Goal: Task Accomplishment & Management: Use online tool/utility

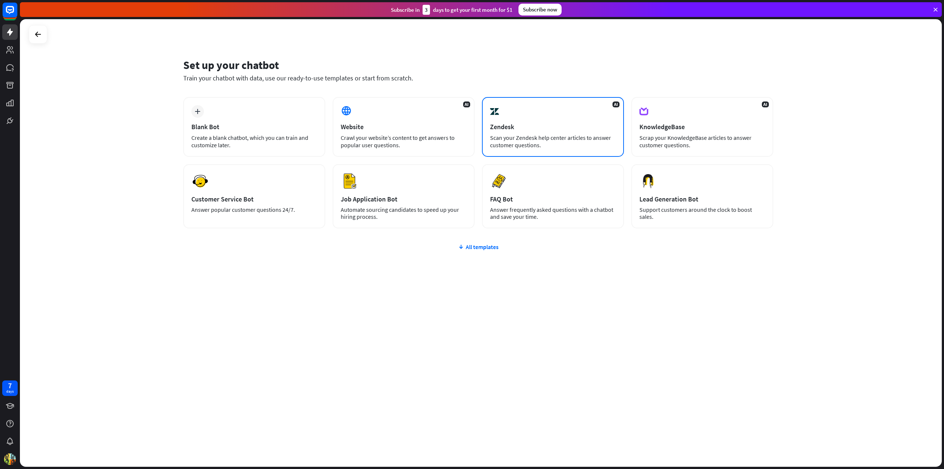
click at [560, 139] on div "Scan your Zendesk help center articles to answer customer questions." at bounding box center [553, 141] width 126 height 15
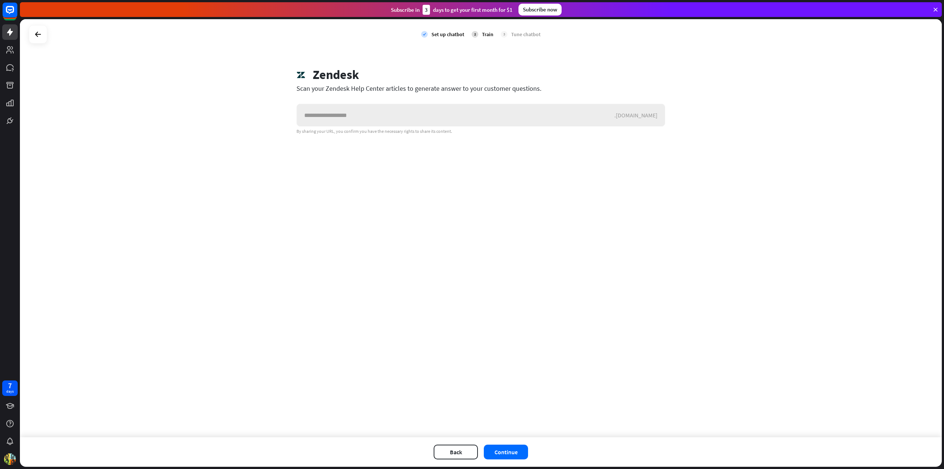
click at [464, 115] on input "text" at bounding box center [455, 115] width 317 height 22
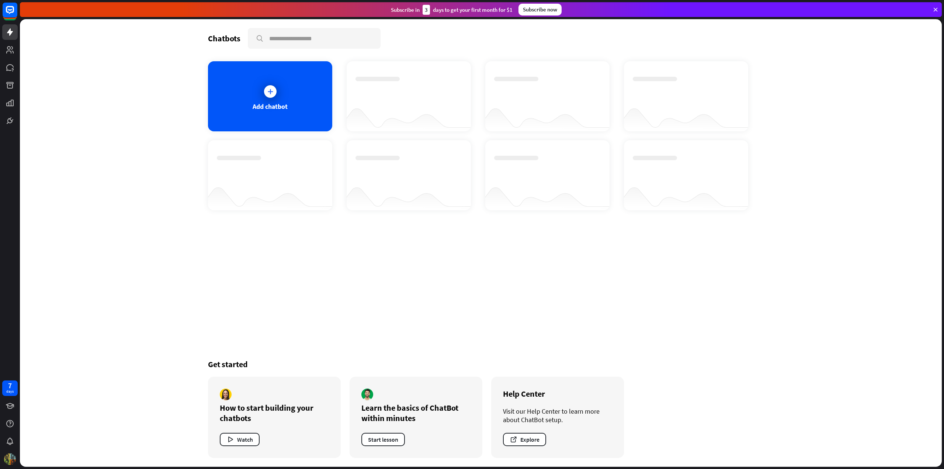
click at [10, 457] on img at bounding box center [10, 459] width 12 height 12
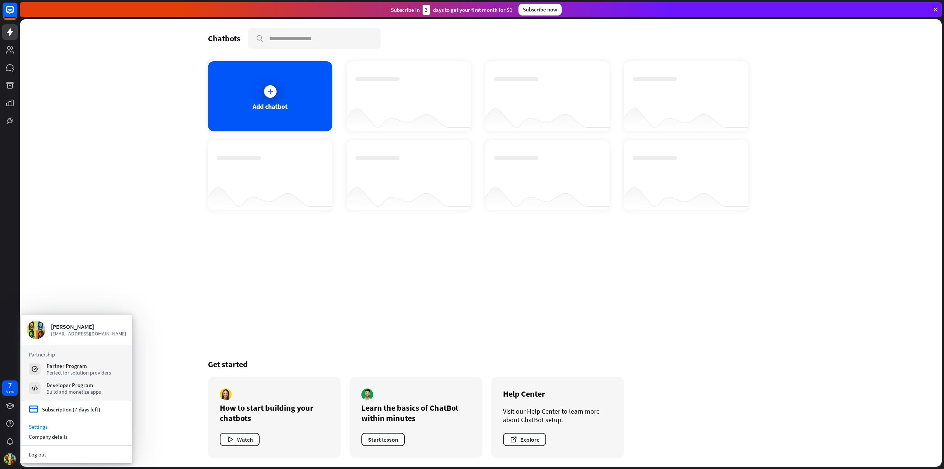
click at [45, 427] on link "Settings" at bounding box center [76, 426] width 111 height 10
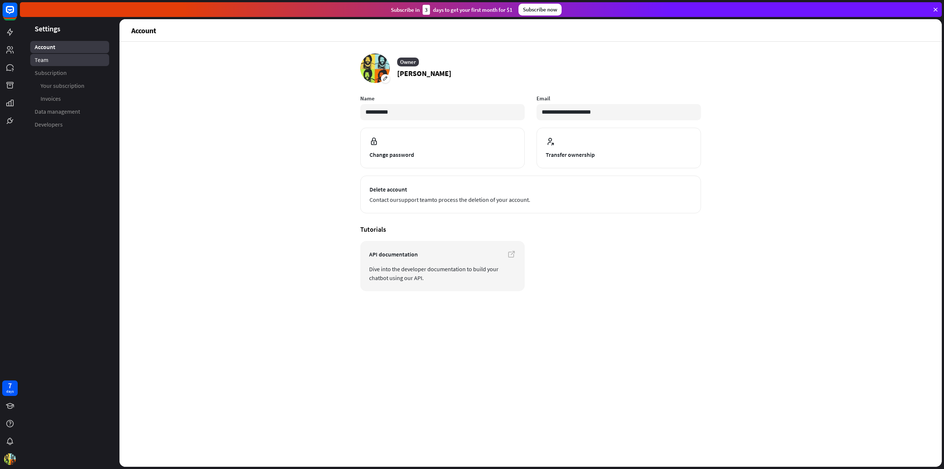
click at [71, 55] on link "Team" at bounding box center [69, 60] width 79 height 12
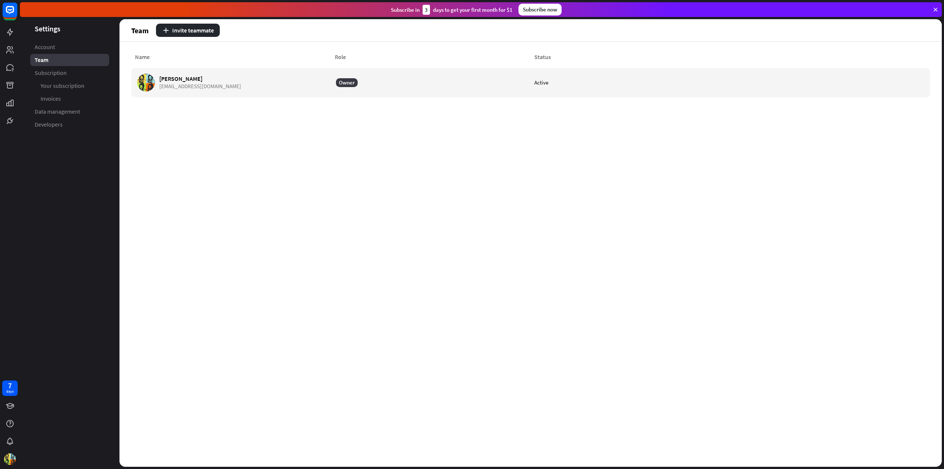
click at [69, 72] on link "Subscription" at bounding box center [69, 73] width 79 height 12
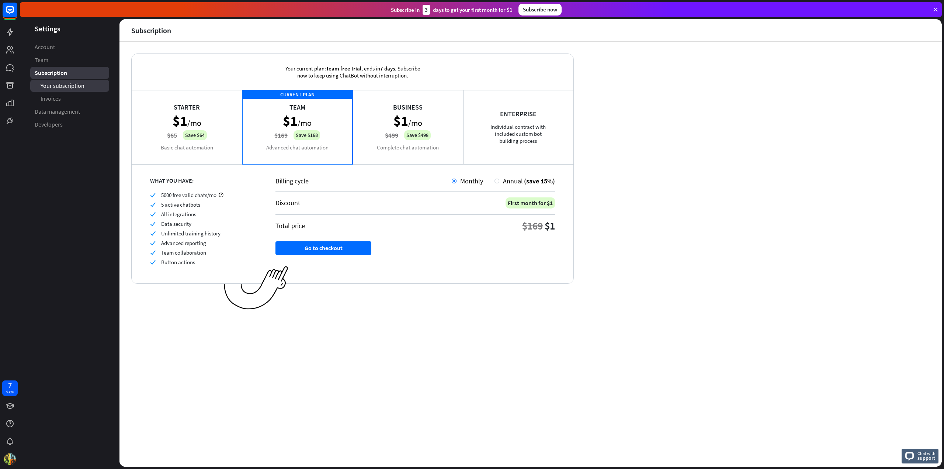
click at [69, 84] on span "Your subscription" at bounding box center [63, 86] width 44 height 8
click at [60, 98] on span "Invoices" at bounding box center [51, 99] width 20 height 8
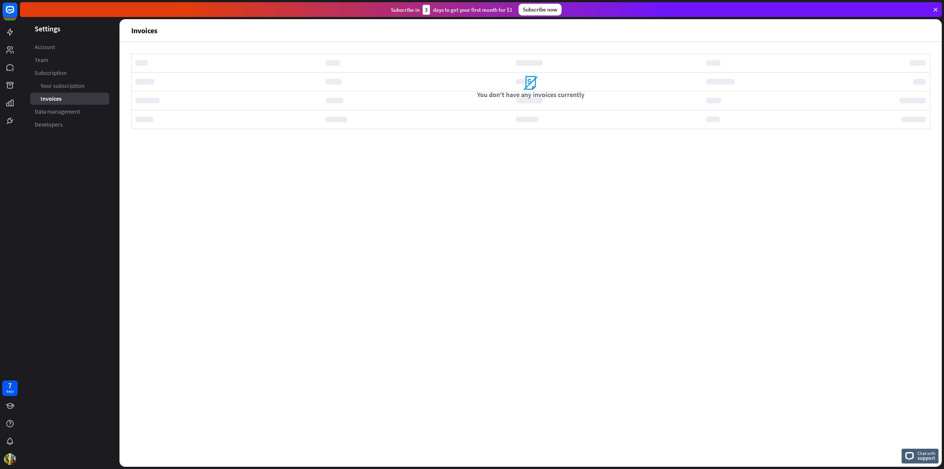
click at [66, 109] on span "Data management" at bounding box center [57, 112] width 45 height 8
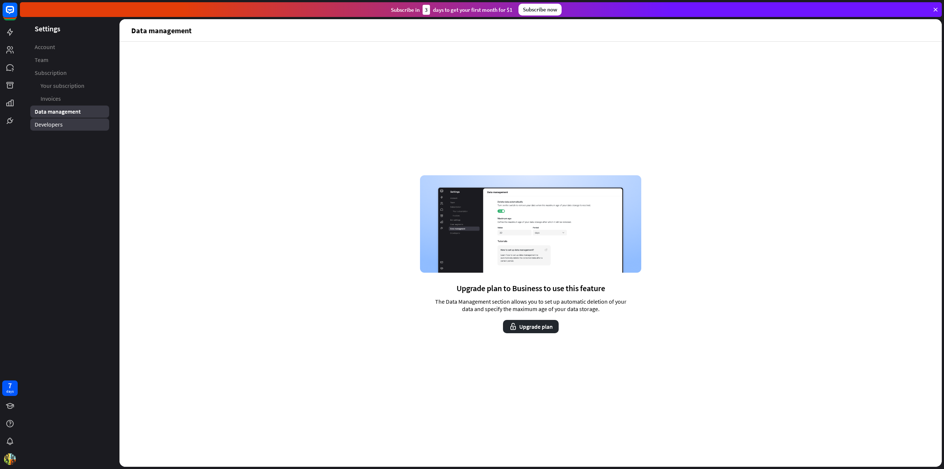
click at [59, 119] on link "Developers" at bounding box center [69, 124] width 79 height 12
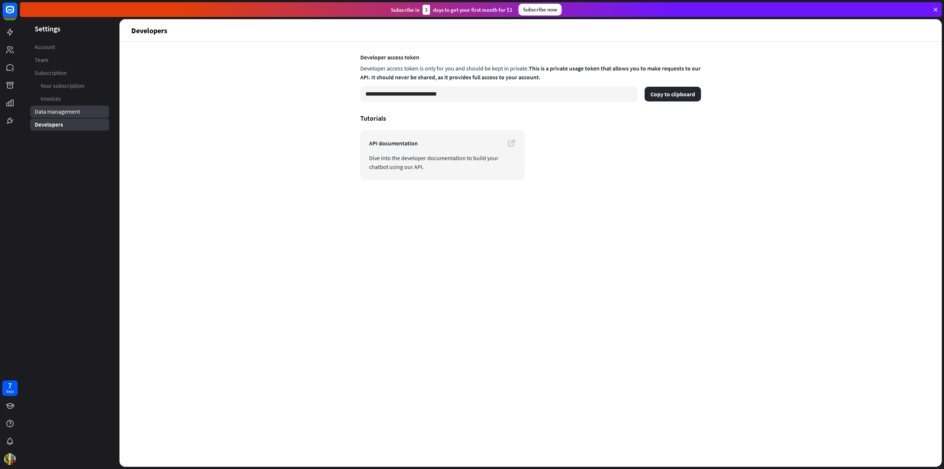
click at [64, 115] on span "Data management" at bounding box center [57, 112] width 45 height 8
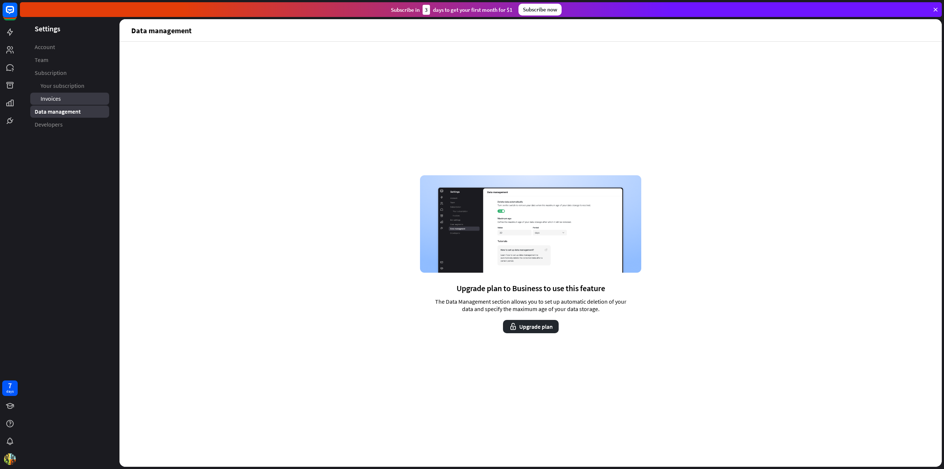
click at [60, 100] on span "Invoices" at bounding box center [51, 99] width 20 height 8
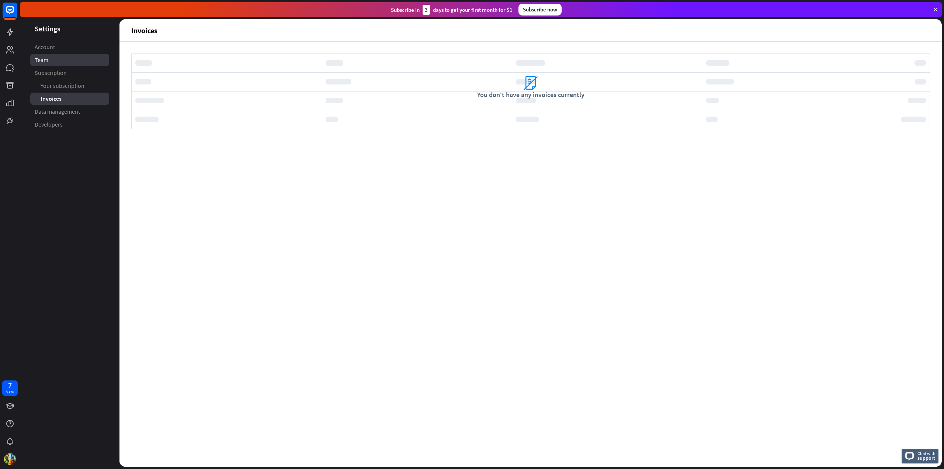
click at [64, 64] on link "Team" at bounding box center [69, 60] width 79 height 12
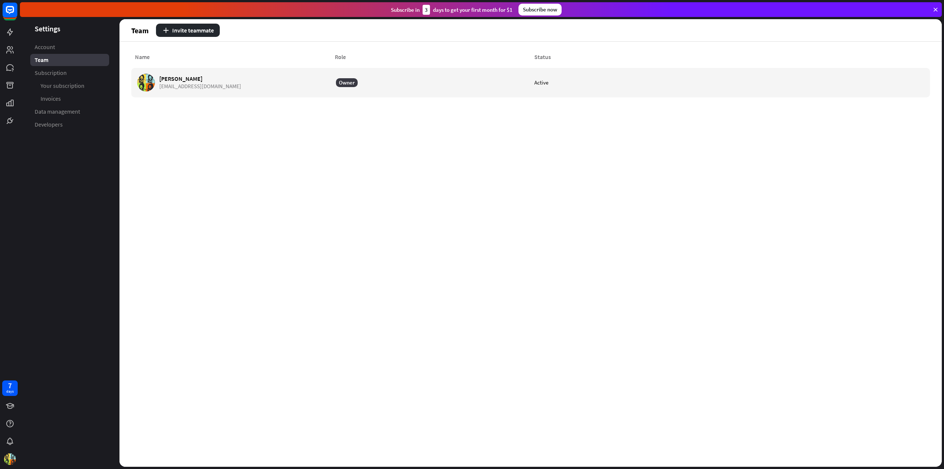
click at [60, 56] on div "Team" at bounding box center [69, 60] width 79 height 12
click at [60, 52] on link "Account" at bounding box center [69, 47] width 79 height 12
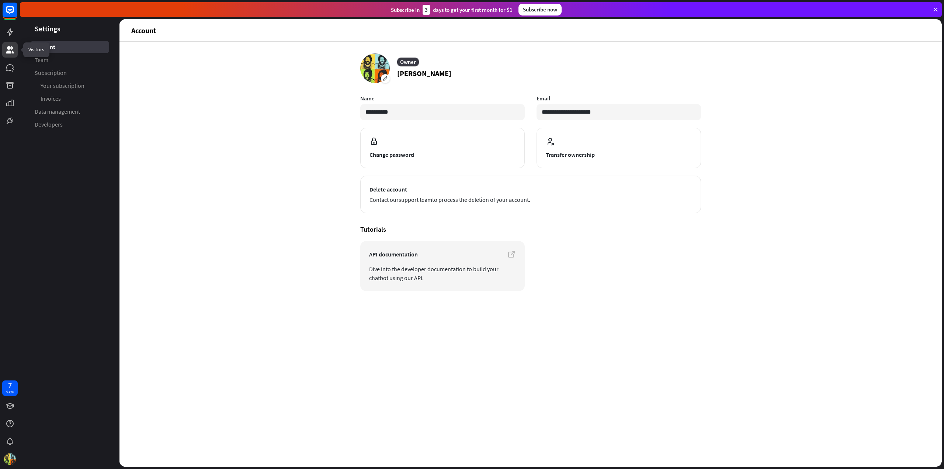
click at [11, 51] on icon at bounding box center [10, 49] width 9 height 9
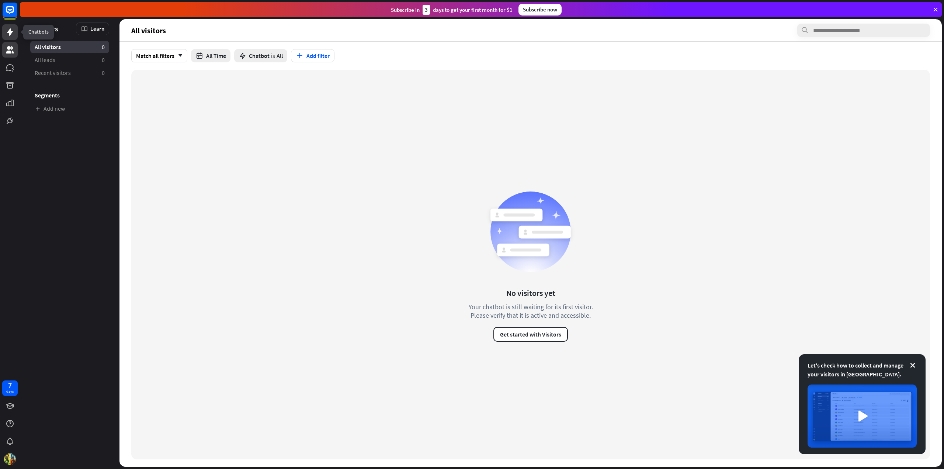
click at [14, 33] on icon at bounding box center [10, 32] width 9 height 9
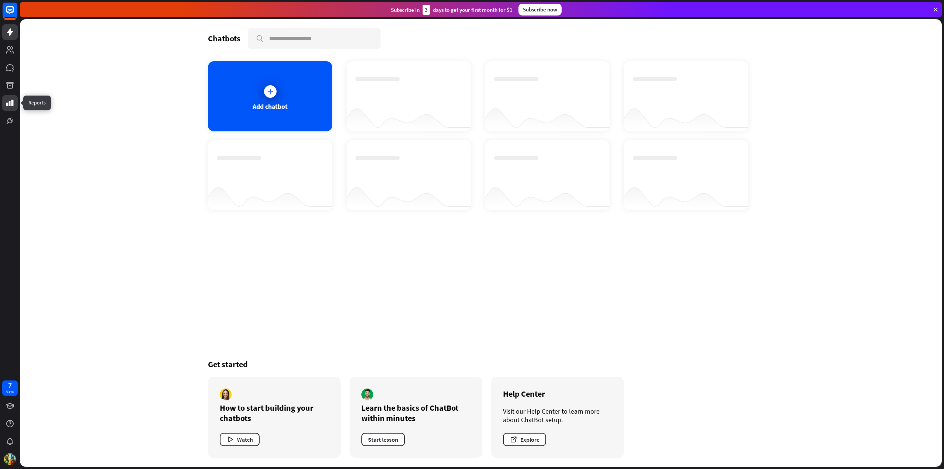
click at [8, 100] on icon at bounding box center [10, 102] width 9 height 9
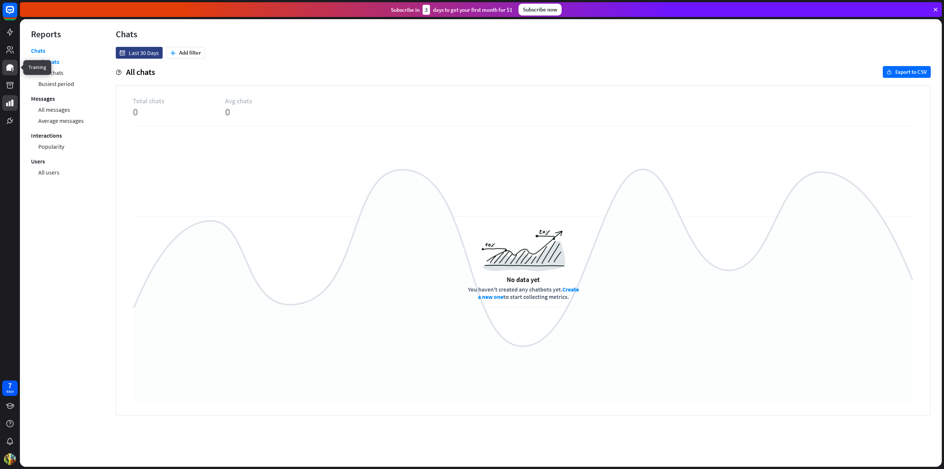
click at [7, 67] on icon at bounding box center [9, 67] width 7 height 7
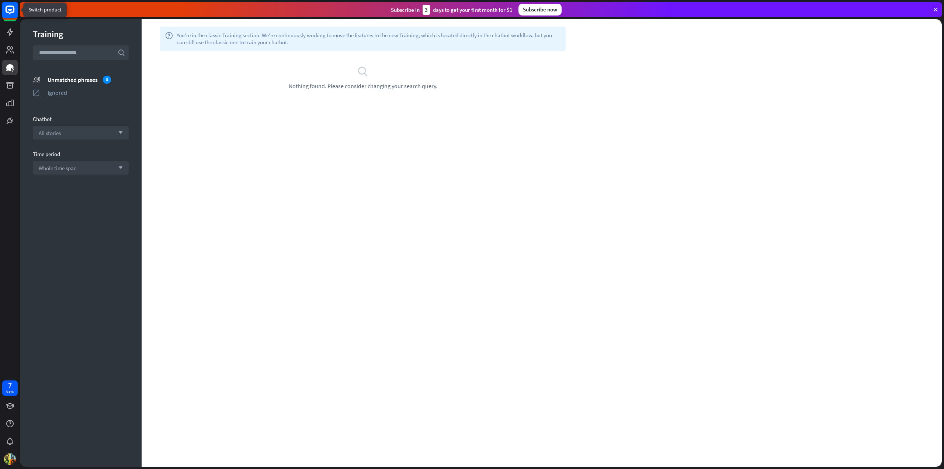
click at [13, 20] on rect at bounding box center [9, 11] width 15 height 15
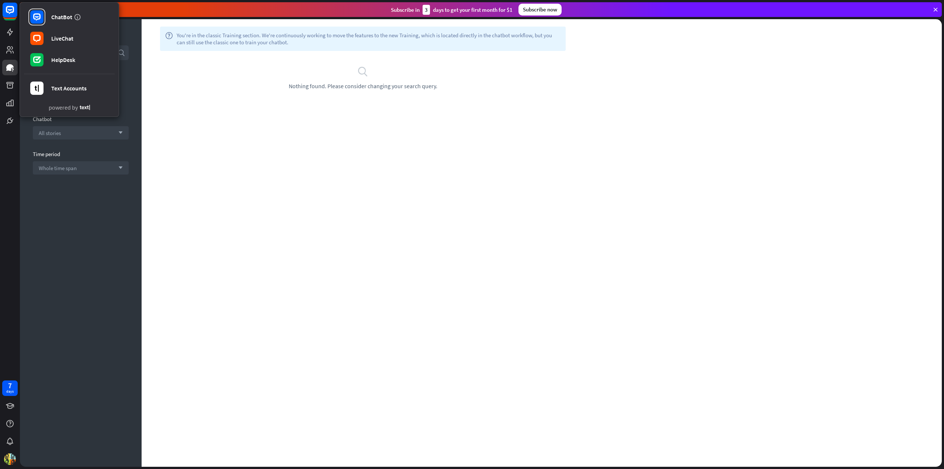
click at [84, 108] on icon at bounding box center [85, 107] width 10 height 5
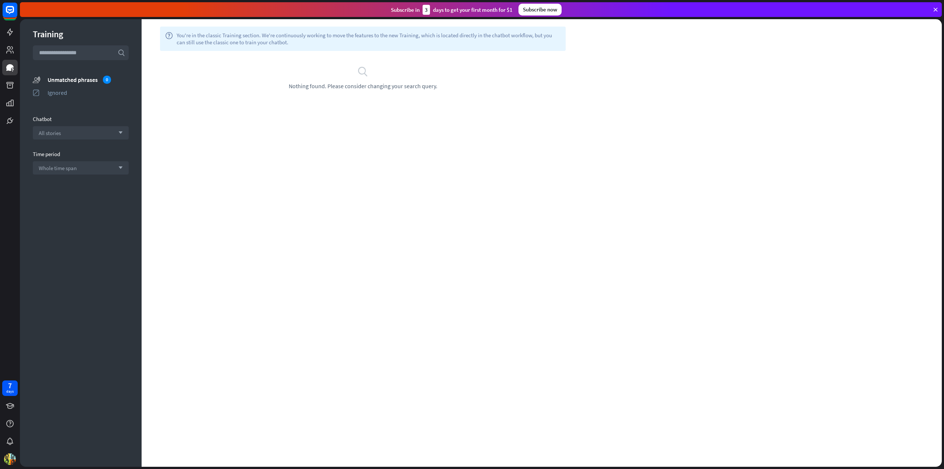
drag, startPoint x: 764, startPoint y: 231, endPoint x: 764, endPoint y: 175, distance: 56.4
click at [765, 227] on div "help You're in the classic Training section. We're continuously working to move…" at bounding box center [542, 242] width 800 height 447
click at [4, 50] on link at bounding box center [9, 49] width 15 height 15
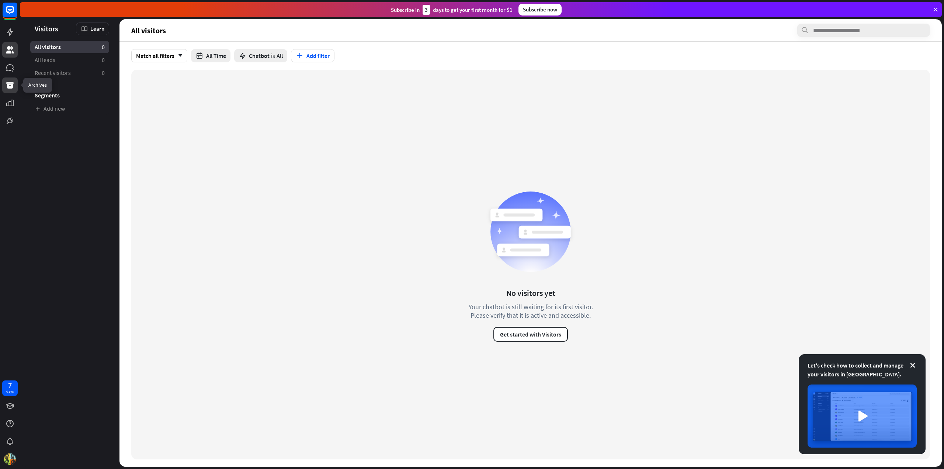
click at [12, 89] on icon at bounding box center [10, 85] width 9 height 9
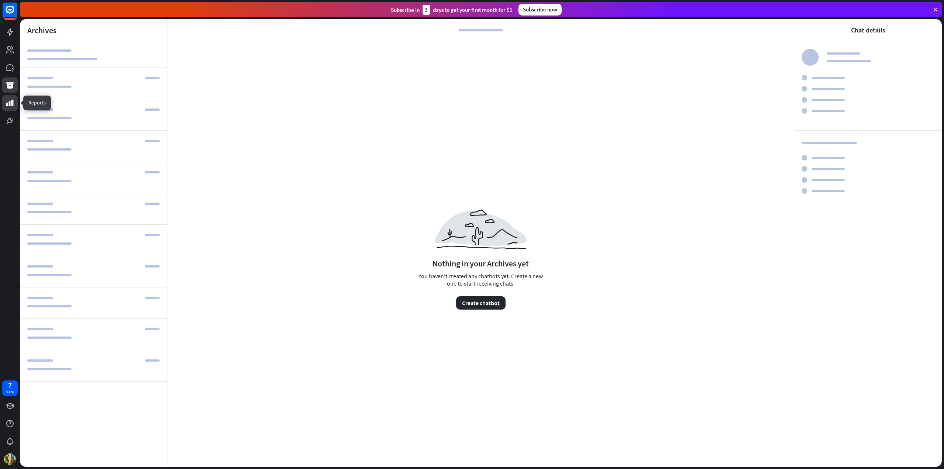
click at [7, 107] on icon at bounding box center [10, 102] width 9 height 9
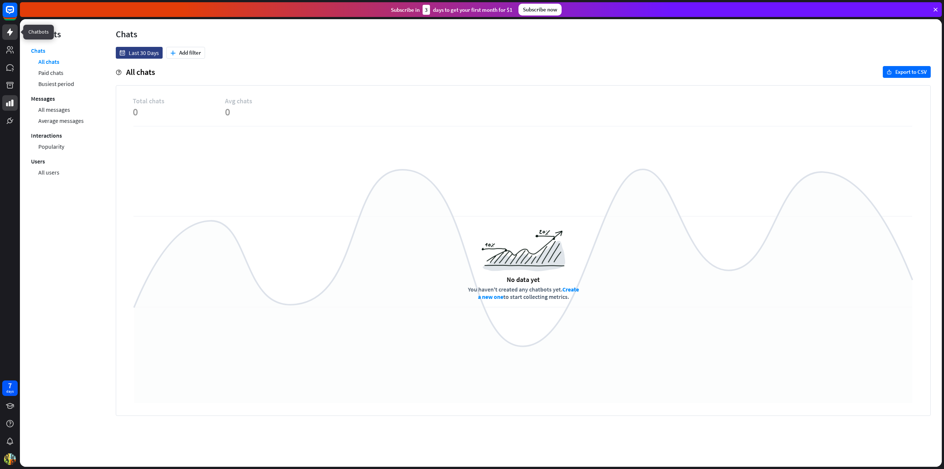
click at [10, 32] on icon at bounding box center [10, 31] width 6 height 7
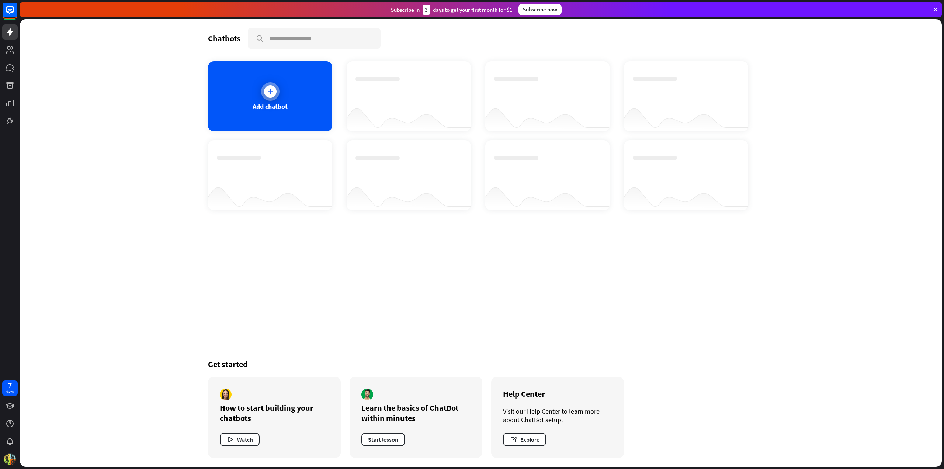
click at [306, 108] on div "Add chatbot" at bounding box center [270, 96] width 124 height 70
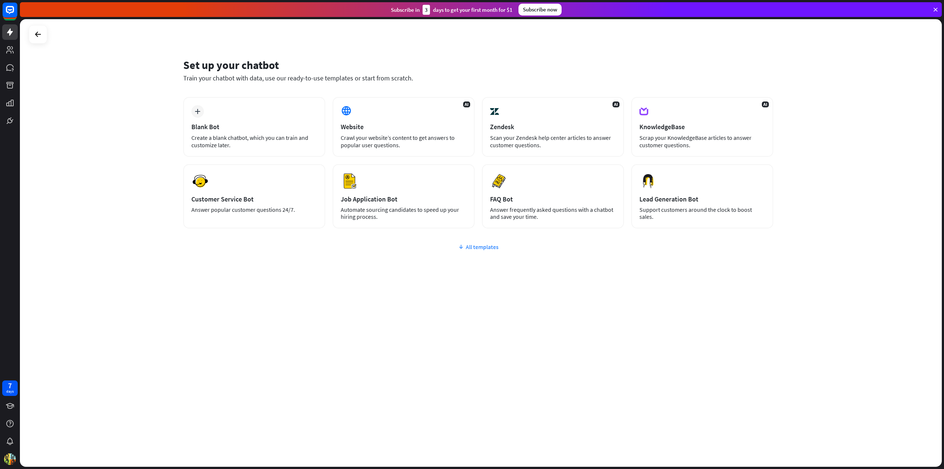
click at [492, 250] on div "All templates" at bounding box center [478, 246] width 590 height 7
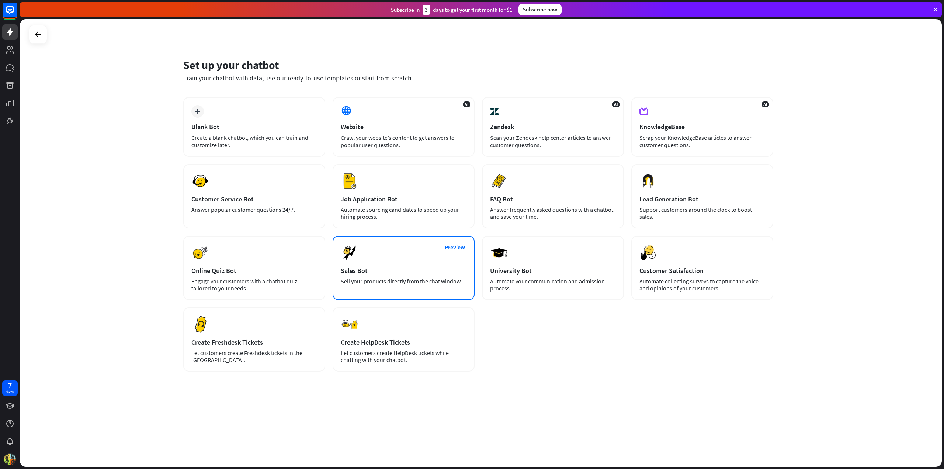
click at [430, 272] on div "Sales Bot" at bounding box center [404, 270] width 126 height 8
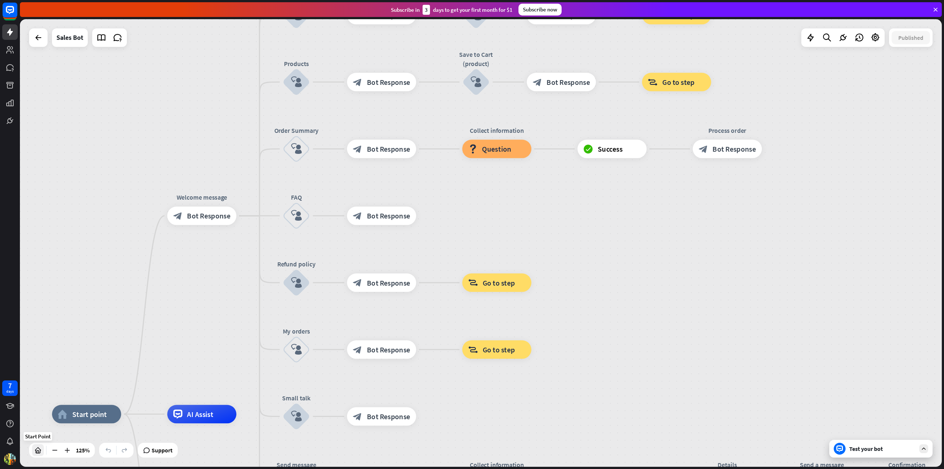
click at [35, 452] on icon at bounding box center [37, 449] width 7 height 7
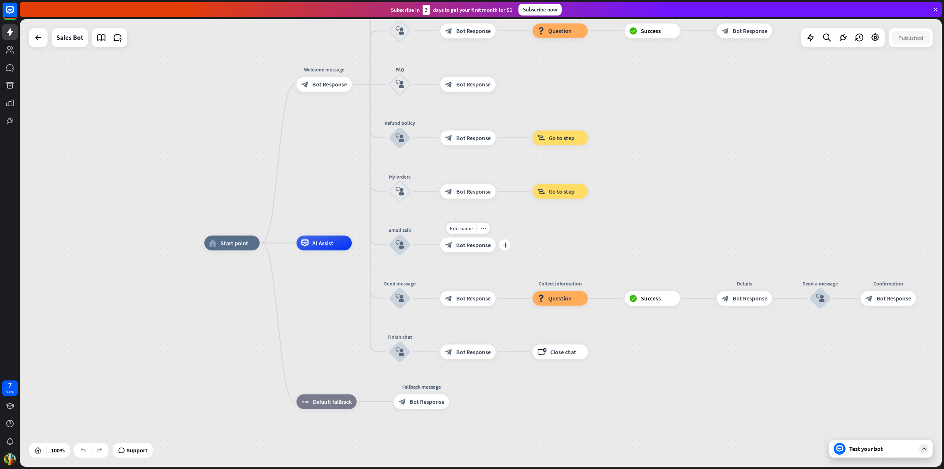
click at [457, 248] on div "block_bot_response Bot Response" at bounding box center [467, 244] width 55 height 15
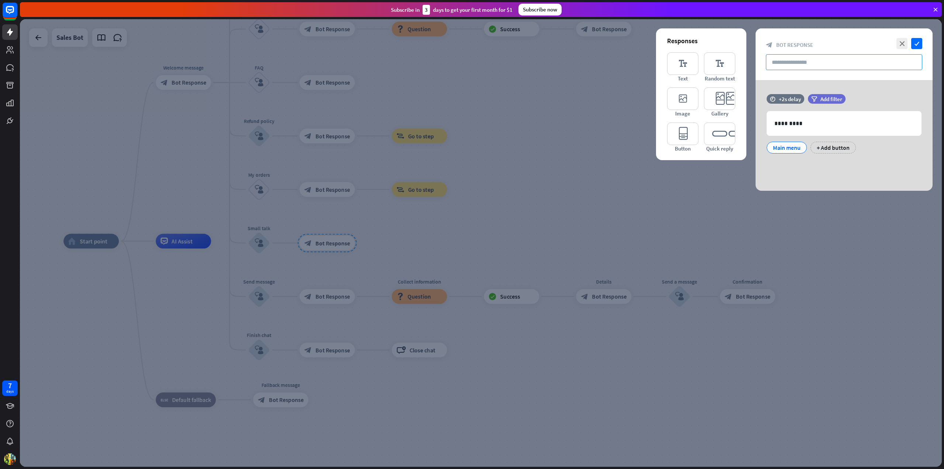
click at [813, 61] on input "text" at bounding box center [844, 62] width 156 height 16
click at [904, 42] on icon "close" at bounding box center [901, 43] width 11 height 11
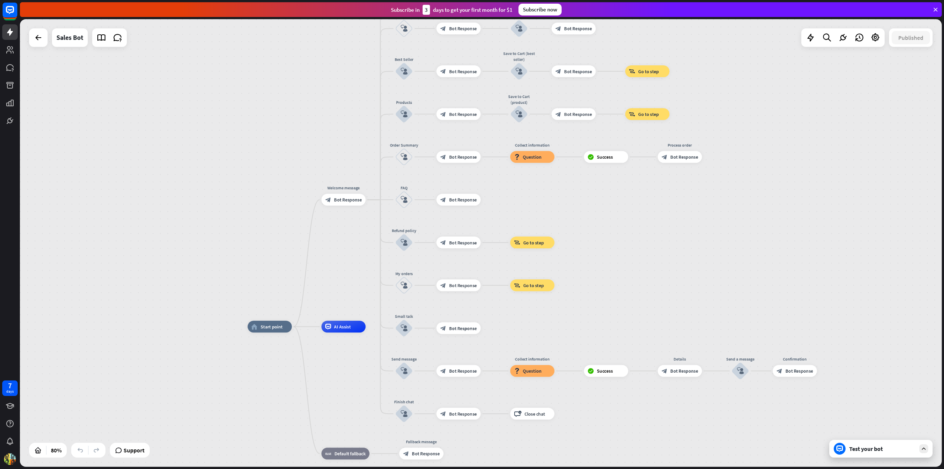
drag, startPoint x: 446, startPoint y: 177, endPoint x: 615, endPoint y: 323, distance: 223.0
click at [615, 323] on div "home_2 Start point Welcome message block_bot_response Bot Response Main menu bl…" at bounding box center [481, 242] width 922 height 447
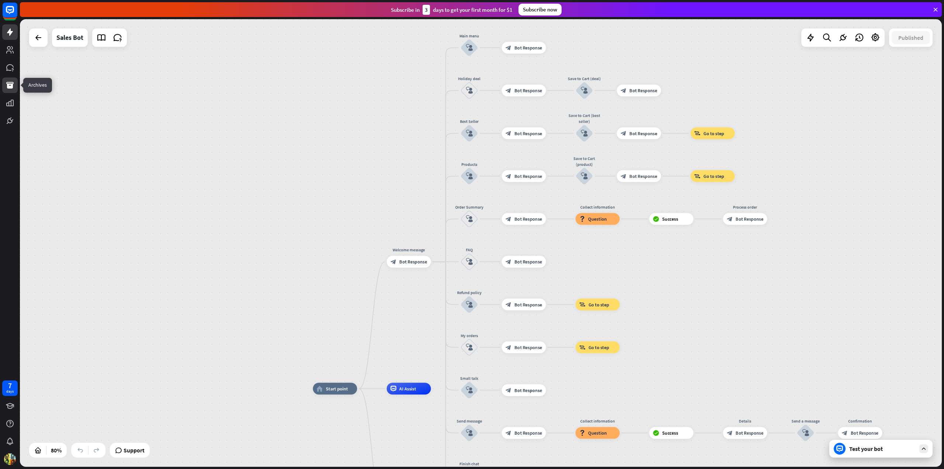
click at [15, 86] on link at bounding box center [9, 84] width 15 height 15
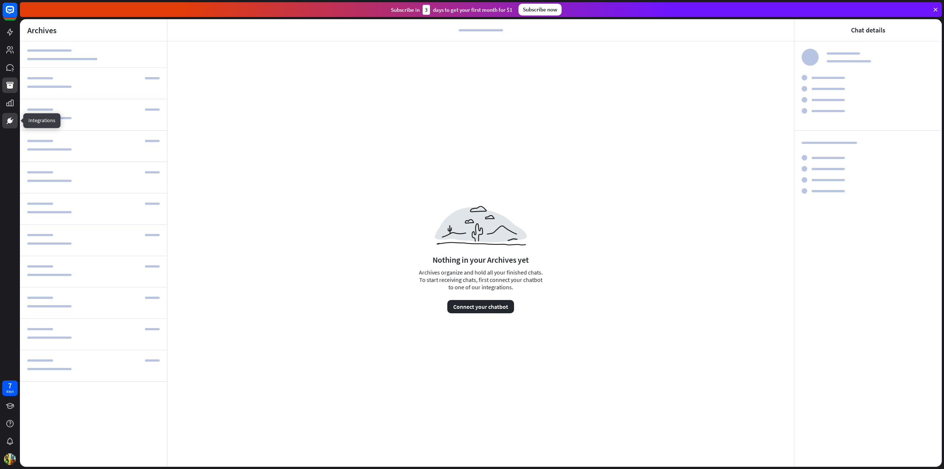
click at [9, 126] on link at bounding box center [9, 120] width 15 height 15
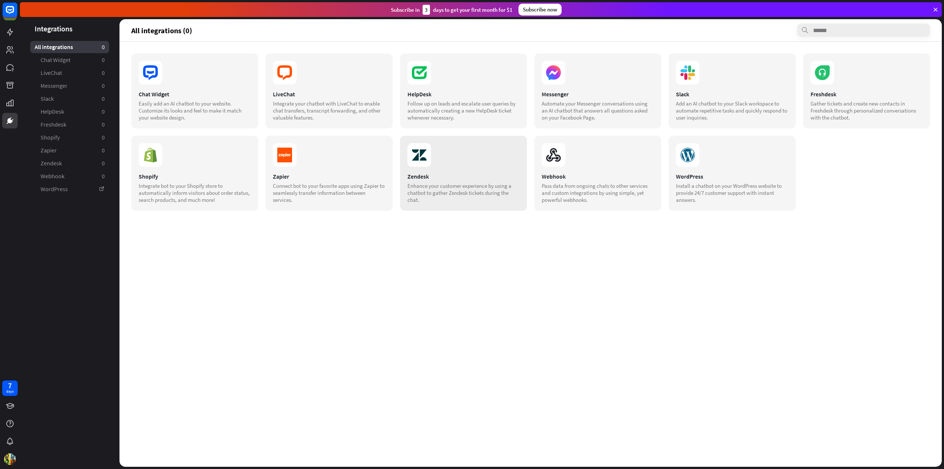
click at [466, 170] on div "Zendesk Enhance your customer experience by using a chatbot to gather Zendesk t…" at bounding box center [463, 173] width 127 height 75
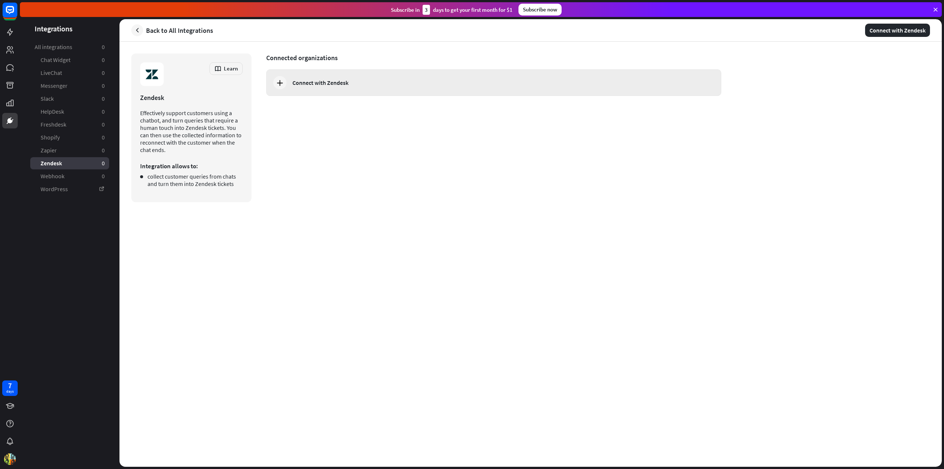
click at [320, 86] on div "Connect with Zendesk" at bounding box center [320, 82] width 56 height 7
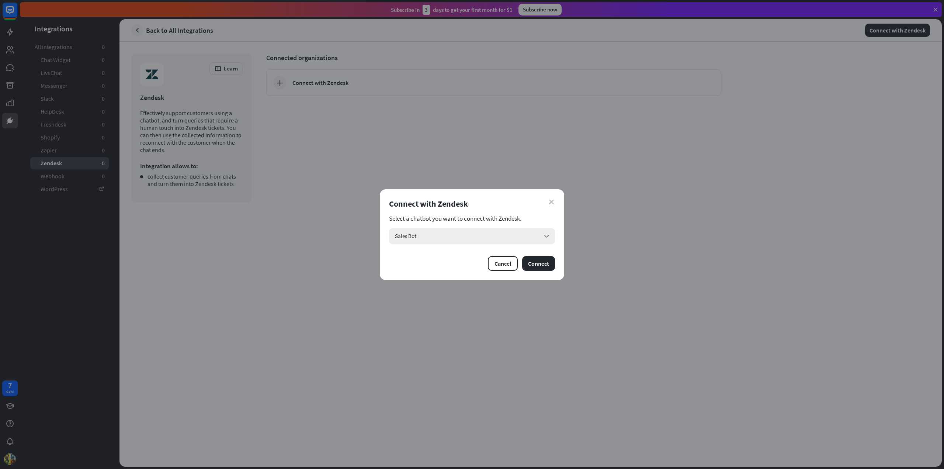
click at [467, 238] on div "Sales Bot arrow_down" at bounding box center [472, 236] width 166 height 16
click at [468, 234] on input "search" at bounding box center [467, 236] width 144 height 16
click at [551, 200] on icon "close" at bounding box center [551, 201] width 5 height 5
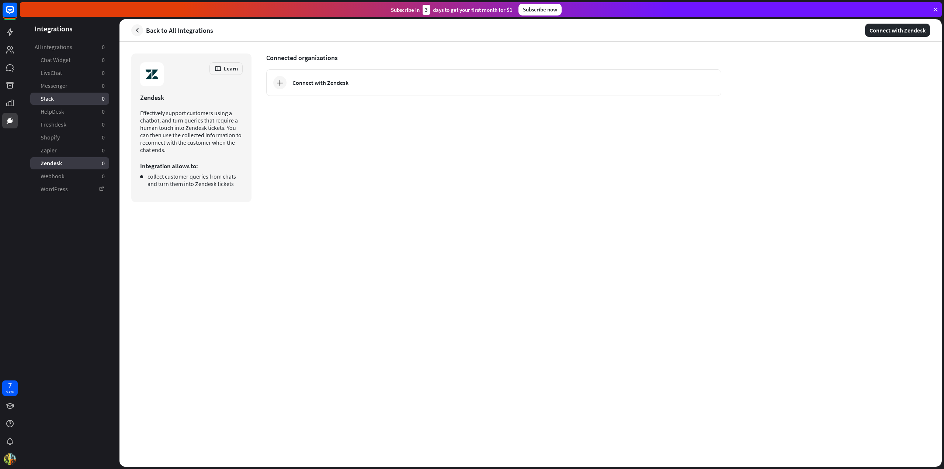
click at [66, 99] on link "Slack 0" at bounding box center [69, 99] width 79 height 12
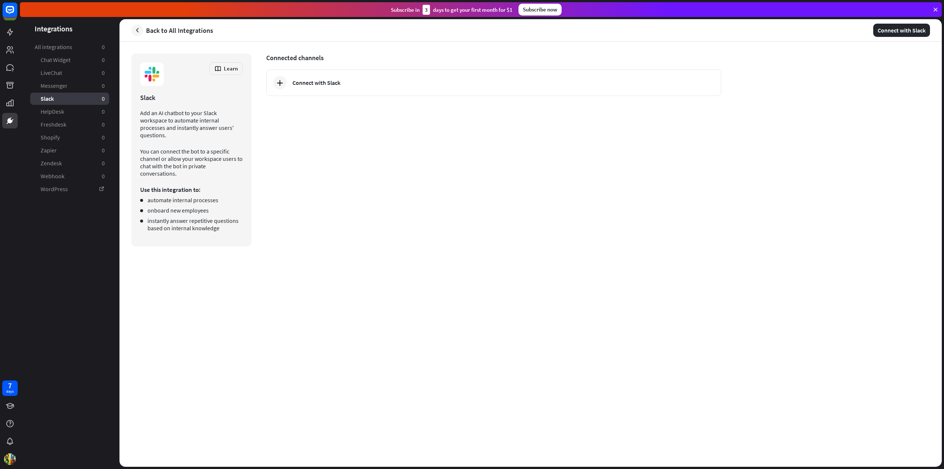
click at [53, 72] on span "LiveChat" at bounding box center [51, 73] width 21 height 8
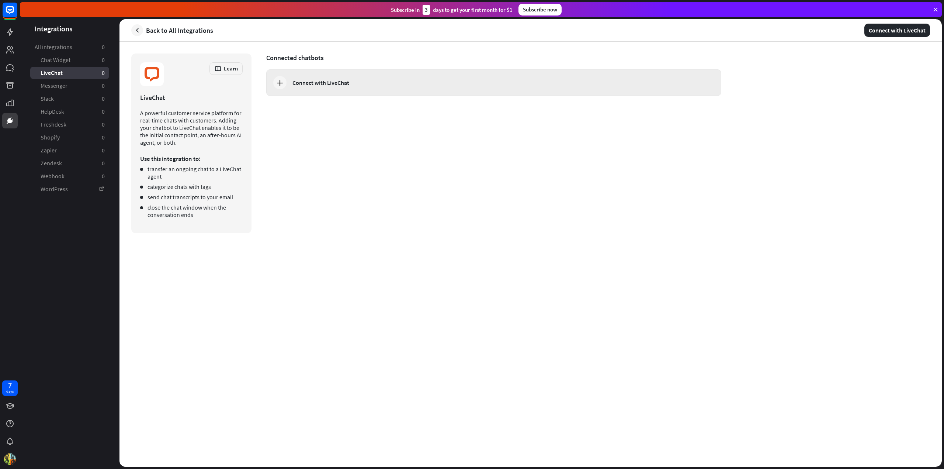
click at [312, 84] on div "Connect with LiveChat" at bounding box center [320, 82] width 57 height 7
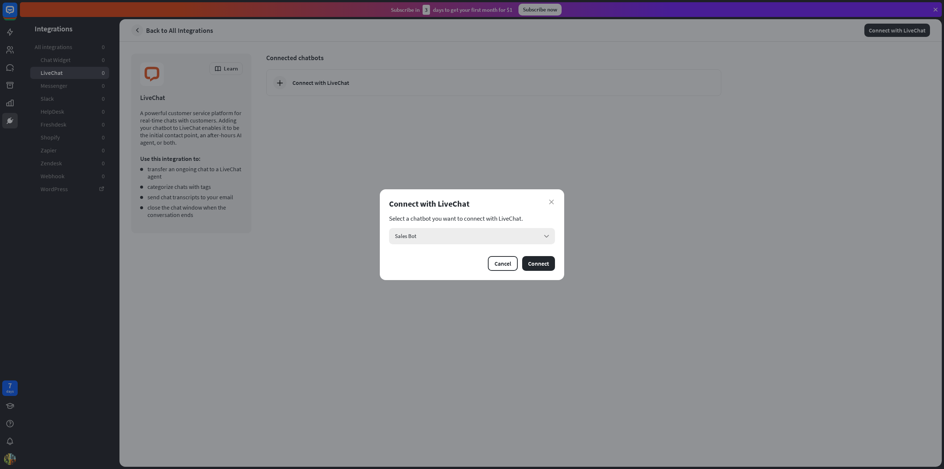
click at [449, 233] on div "Sales Bot arrow_down" at bounding box center [472, 236] width 166 height 16
click at [449, 233] on input "search" at bounding box center [467, 236] width 144 height 16
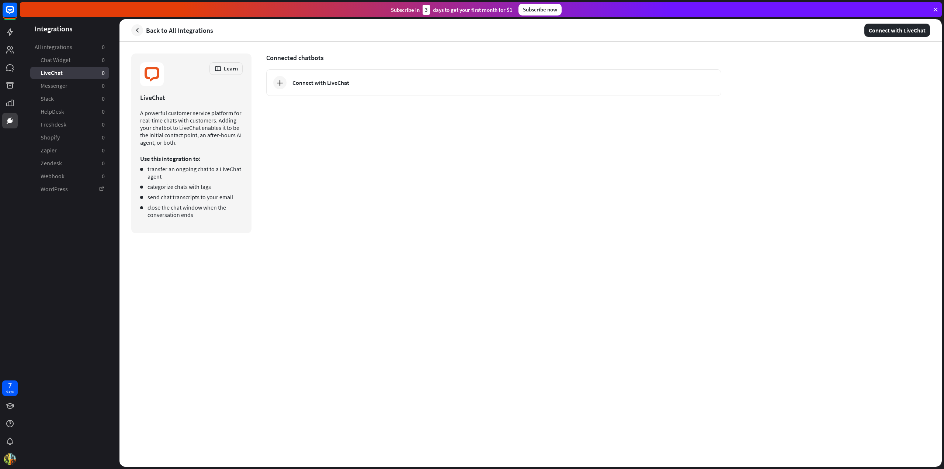
click at [297, 206] on div "close Connect with LiveChat Select a chatbot you want to connect with LiveChat.…" at bounding box center [472, 234] width 944 height 469
